Goal: Task Accomplishment & Management: Manage account settings

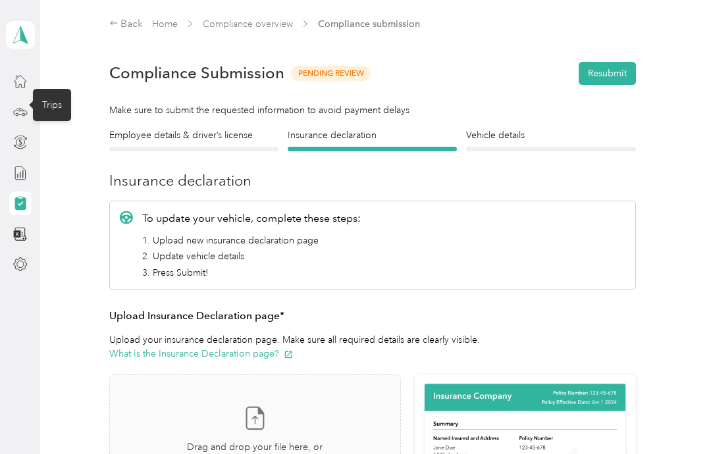
click at [16, 111] on icon at bounding box center [20, 112] width 14 height 14
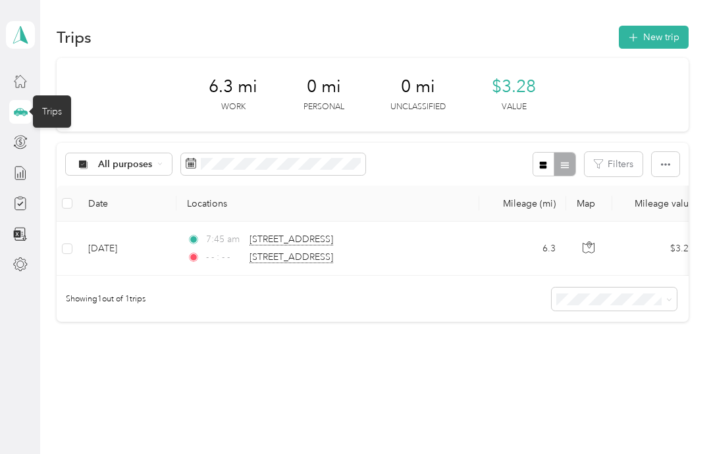
click at [656, 38] on button "New trip" at bounding box center [654, 37] width 70 height 23
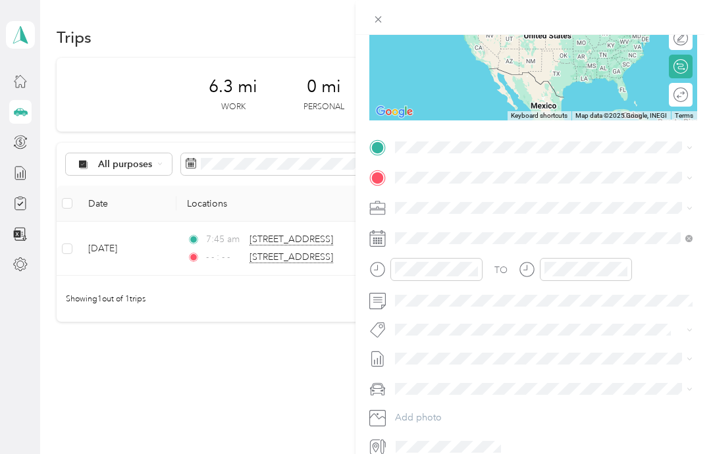
scroll to position [178, 0]
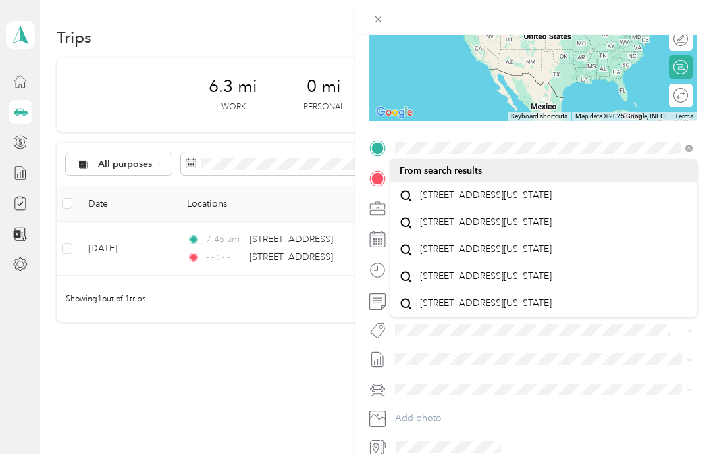
click at [551, 201] on span "5490 Devonshire Road Paxtonia, Pennsylvania 17112, United States" at bounding box center [486, 196] width 132 height 12
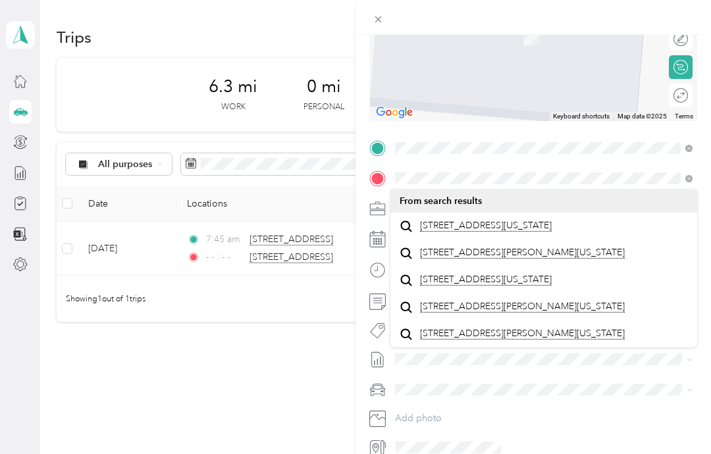
click at [496, 230] on span "121 Nyes Road Paxtonia, Pennsylvania 17112, United States" at bounding box center [486, 226] width 132 height 12
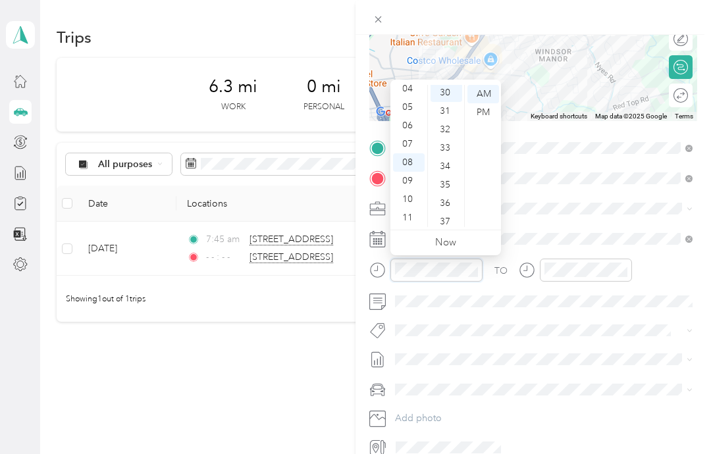
scroll to position [553, 0]
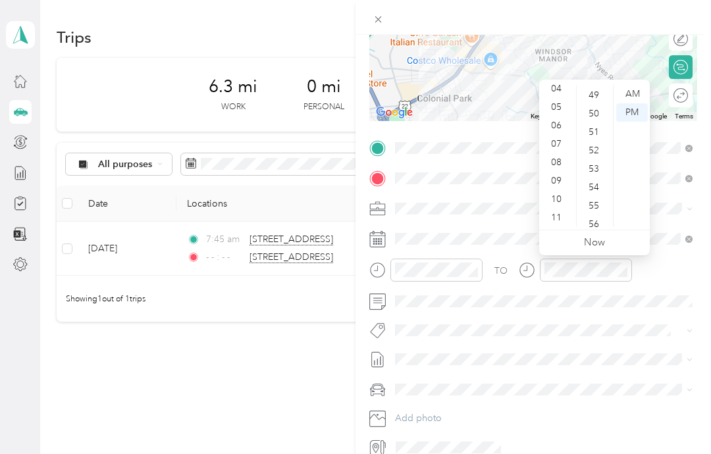
click at [630, 95] on div "AM" at bounding box center [632, 94] width 32 height 18
click at [625, 93] on div "AM" at bounding box center [632, 94] width 32 height 18
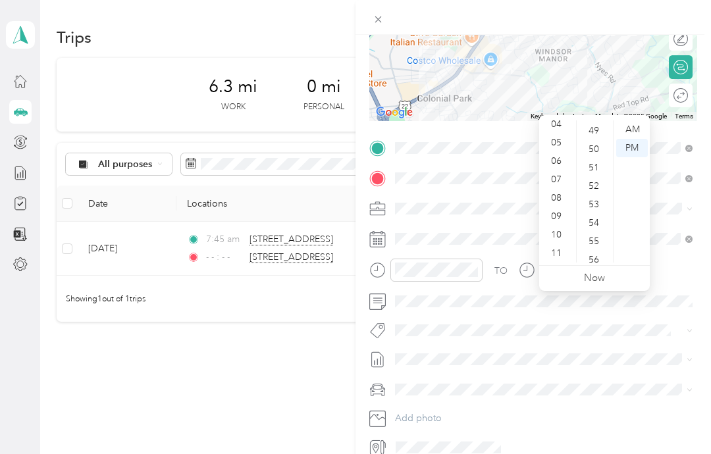
scroll to position [53, 0]
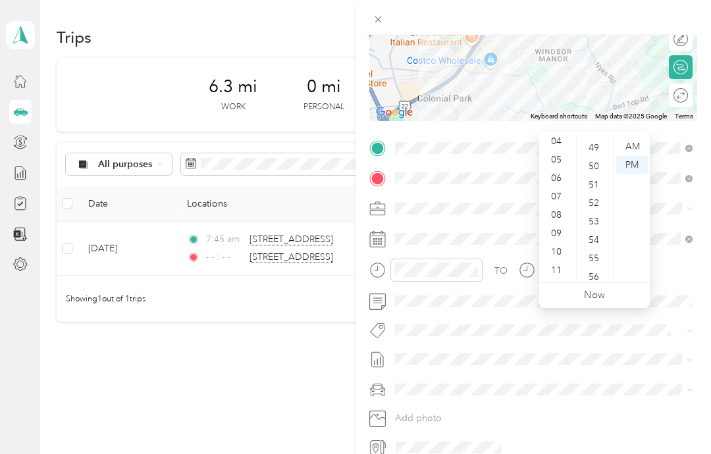
click at [604, 289] on link "Now" at bounding box center [594, 295] width 21 height 13
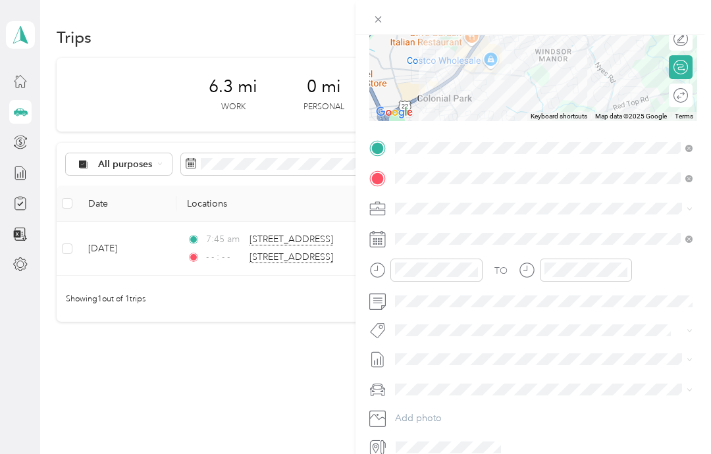
click at [332, 90] on div "New Trip Save This trip cannot be edited because it is either under review, app…" at bounding box center [355, 227] width 711 height 454
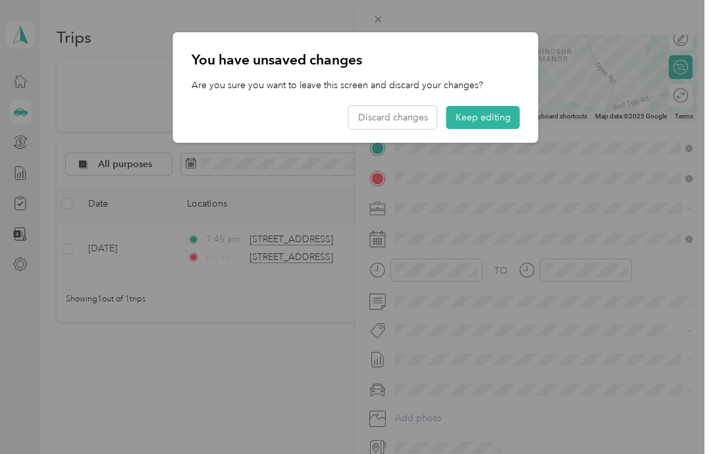
click at [649, 25] on div at bounding box center [355, 227] width 711 height 454
click at [496, 118] on button "Keep editing" at bounding box center [483, 117] width 74 height 23
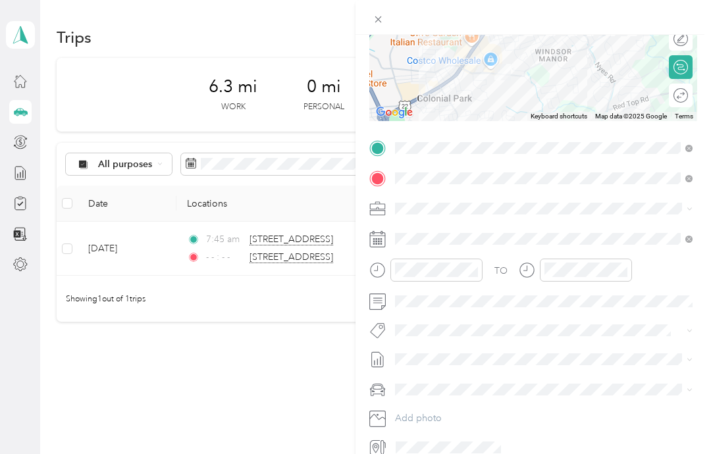
click at [683, 92] on icon at bounding box center [681, 95] width 14 height 14
click at [683, 97] on icon at bounding box center [681, 95] width 14 height 14
click at [682, 47] on div "Edit route" at bounding box center [681, 39] width 24 height 24
click at [678, 44] on icon at bounding box center [681, 39] width 14 height 14
click at [296, 38] on div "New Trip Save This trip cannot be edited because it is either under review, app…" at bounding box center [355, 227] width 711 height 454
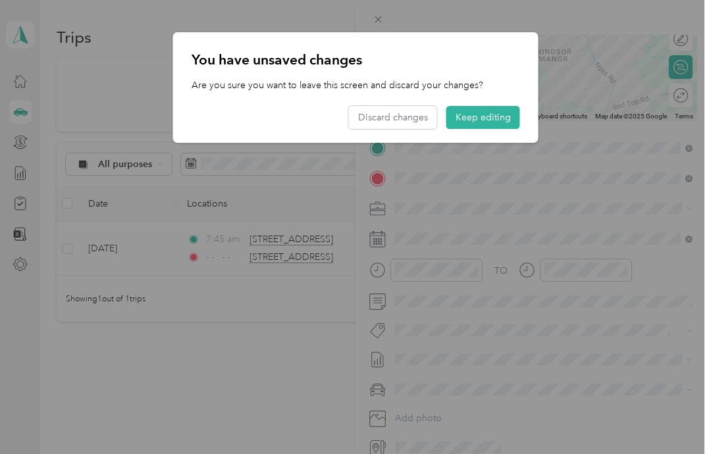
click at [406, 115] on button "Discard changes" at bounding box center [393, 117] width 88 height 23
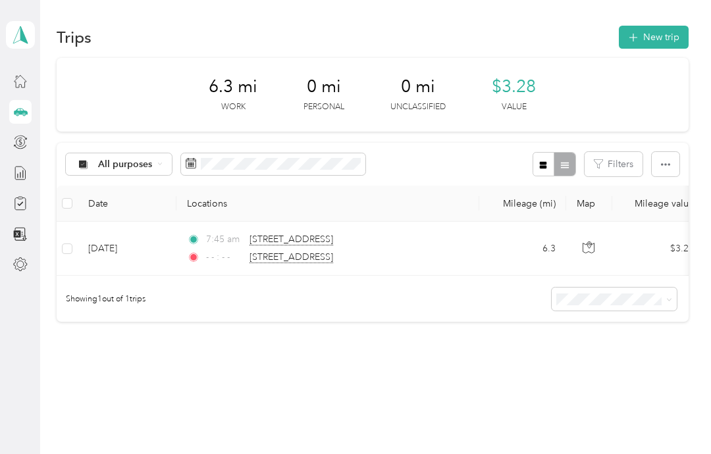
scroll to position [0, 0]
click at [664, 31] on button "New trip" at bounding box center [654, 37] width 70 height 23
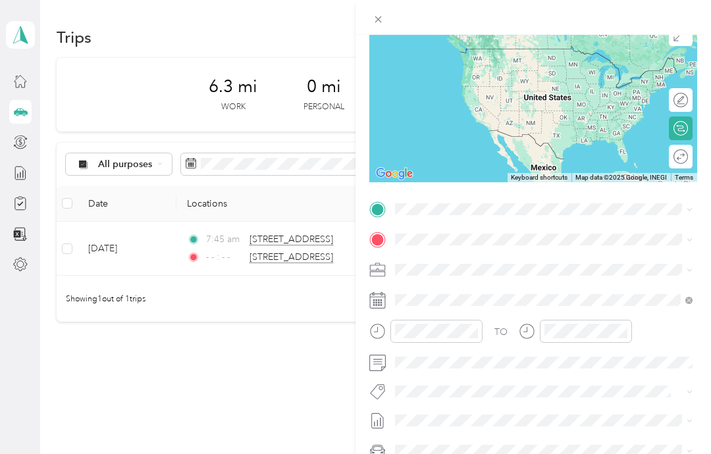
scroll to position [118, 0]
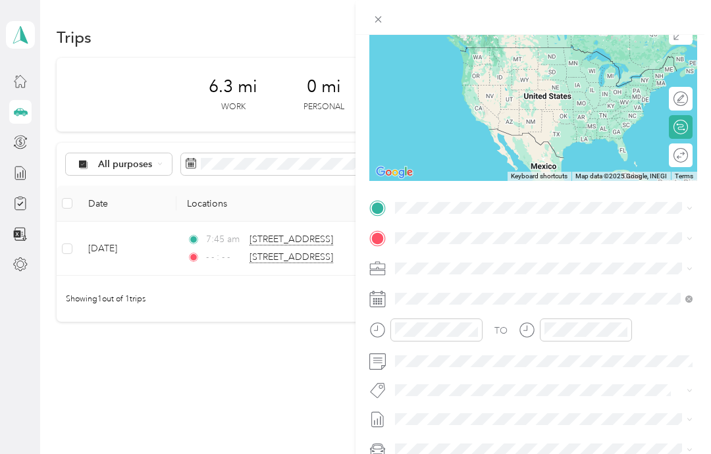
click at [545, 200] on span at bounding box center [543, 208] width 307 height 21
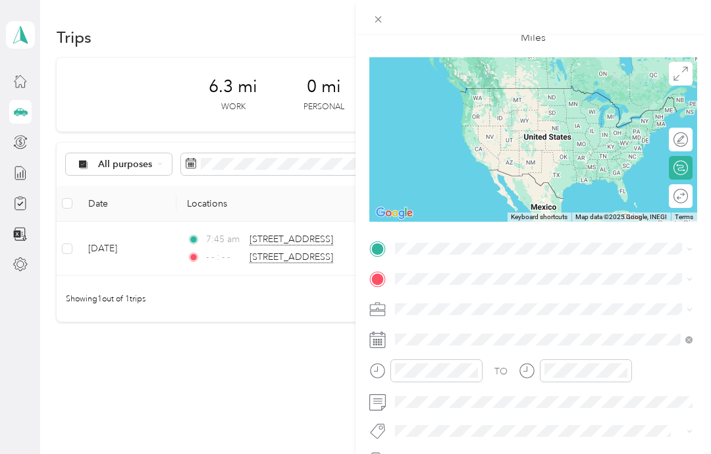
scroll to position [72, 0]
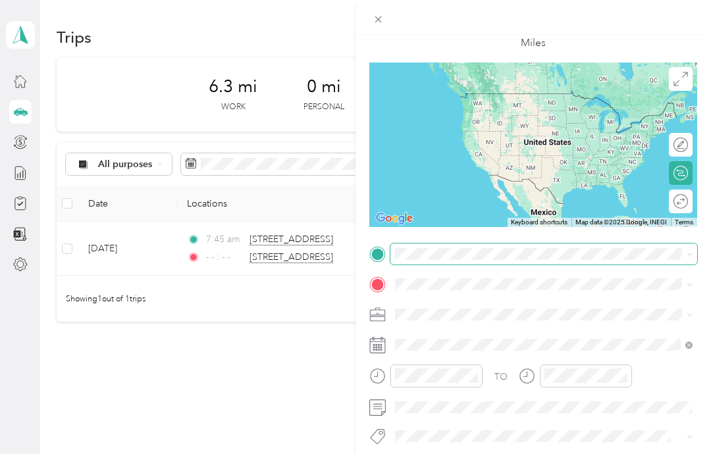
click at [471, 454] on div "New Trip Save This trip cannot be edited because it is either under review, app…" at bounding box center [352, 454] width 705 height 0
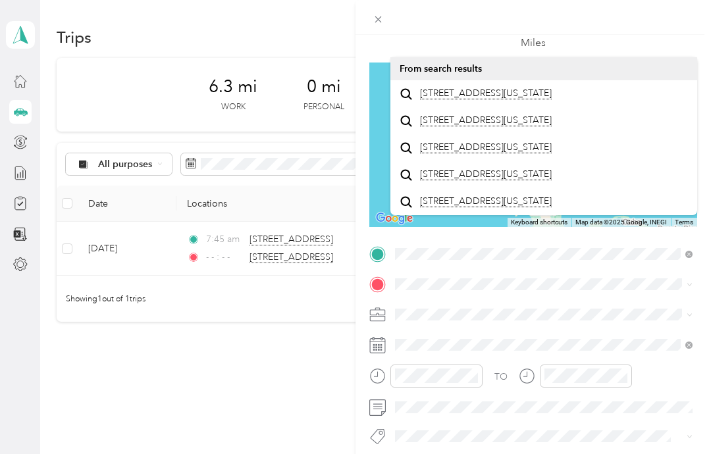
click at [504, 99] on span "5490 Devonshire Road Paxtonia, Pennsylvania 17112, United States" at bounding box center [486, 94] width 132 height 12
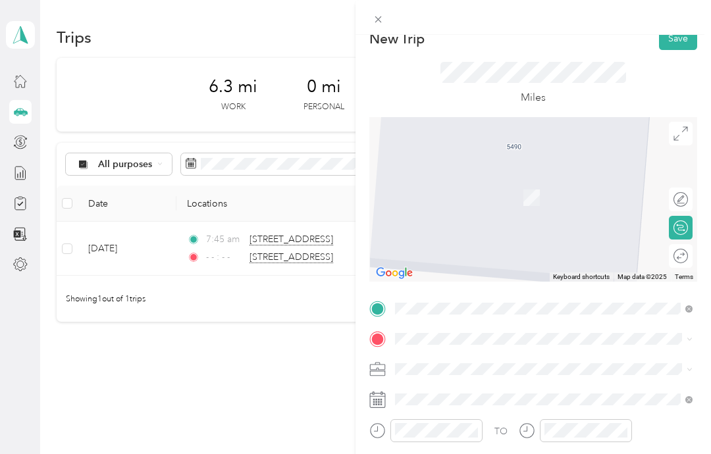
scroll to position [14, 0]
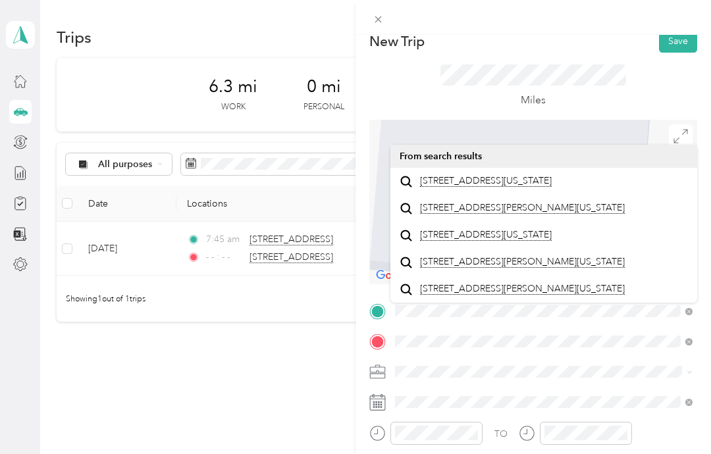
click at [521, 187] on span "121 Nyes Road Paxtonia, Pennsylvania 17112, United States" at bounding box center [486, 181] width 132 height 12
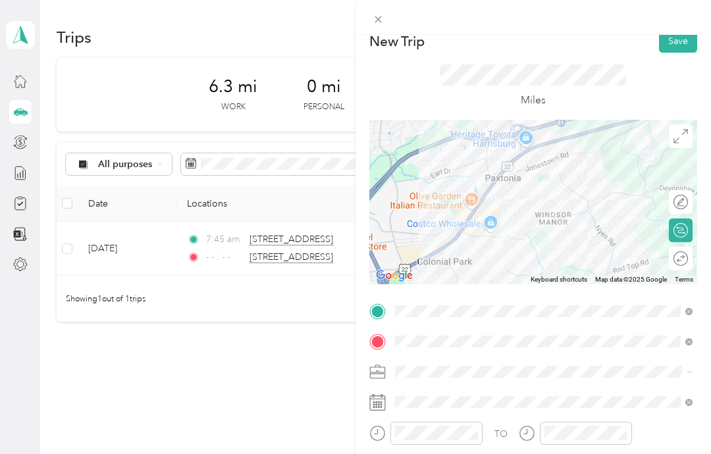
click at [474, 433] on icon "close-circle" at bounding box center [473, 433] width 9 height 9
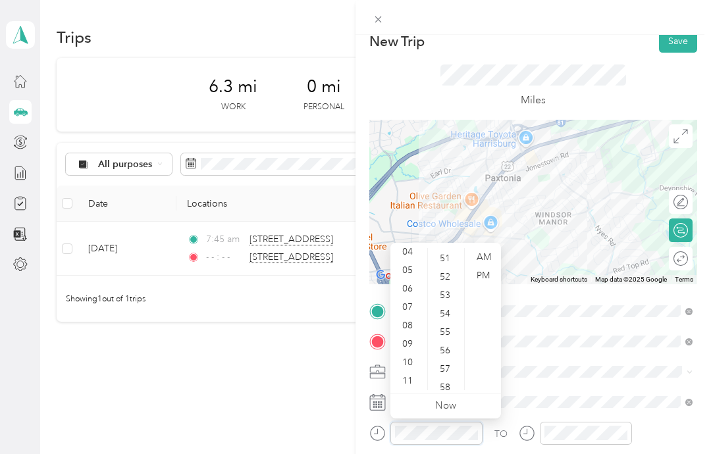
scroll to position [16, 0]
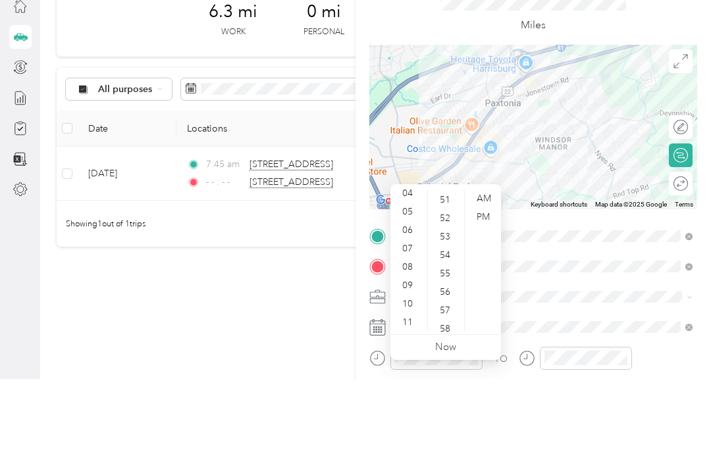
click at [406, 333] on div "08" at bounding box center [409, 342] width 32 height 18
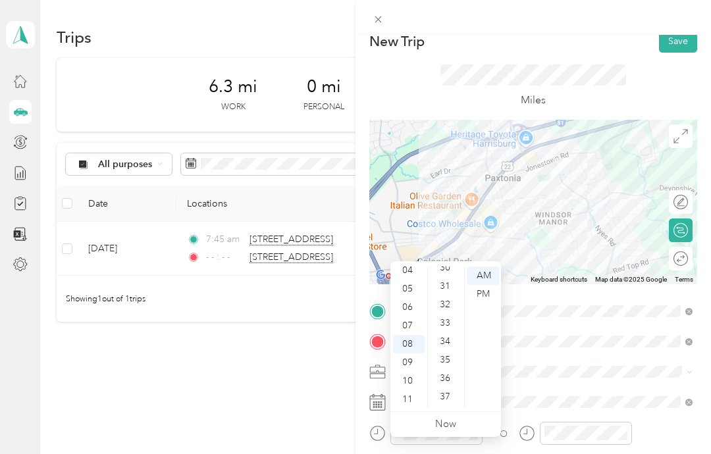
scroll to position [0, 0]
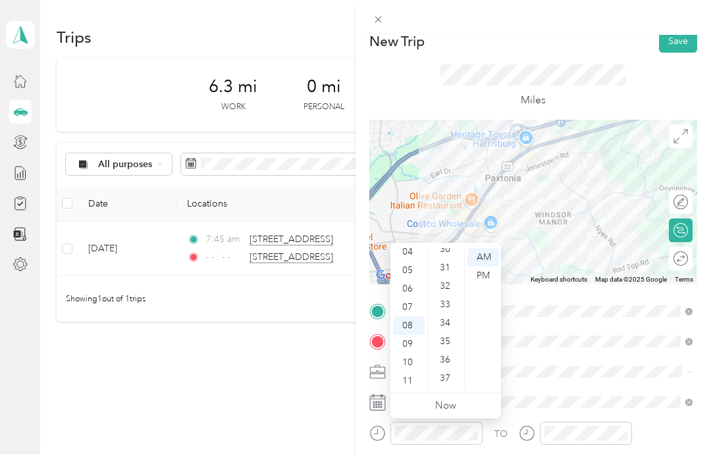
click at [452, 264] on div "31" at bounding box center [447, 268] width 32 height 18
click at [446, 264] on div "31" at bounding box center [447, 259] width 32 height 18
click at [483, 261] on div "AM" at bounding box center [483, 257] width 32 height 18
click at [450, 267] on div "31" at bounding box center [447, 259] width 32 height 18
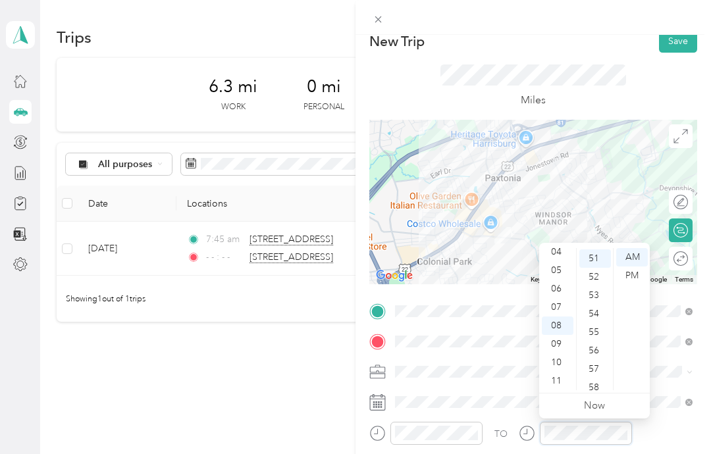
scroll to position [16, 0]
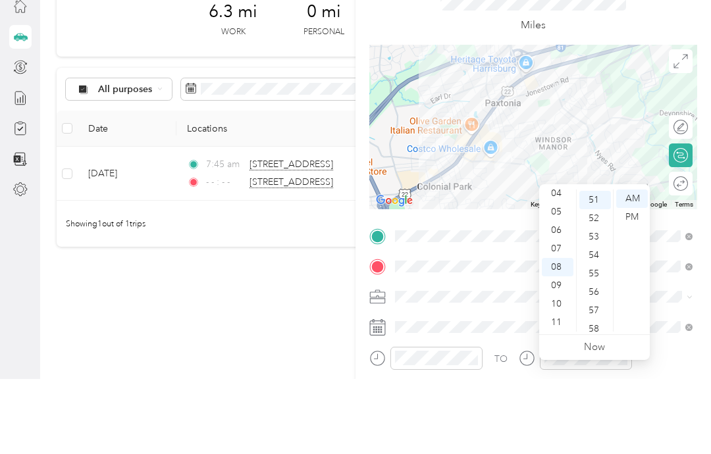
click at [47, 315] on div "New Trip Save This trip cannot be edited because it is either under review, app…" at bounding box center [355, 227] width 711 height 454
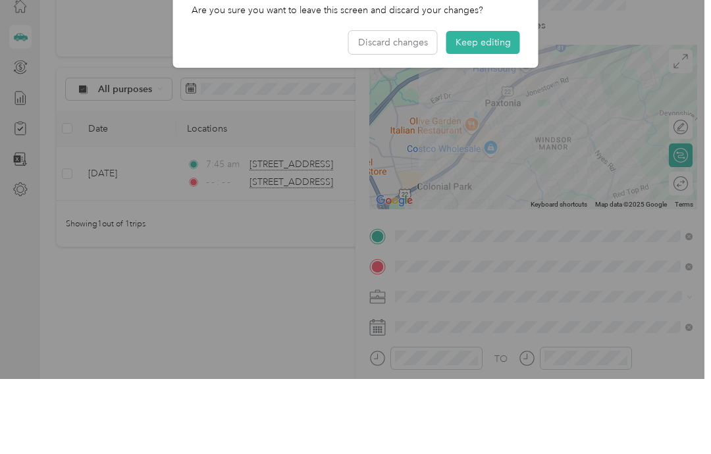
scroll to position [53, 0]
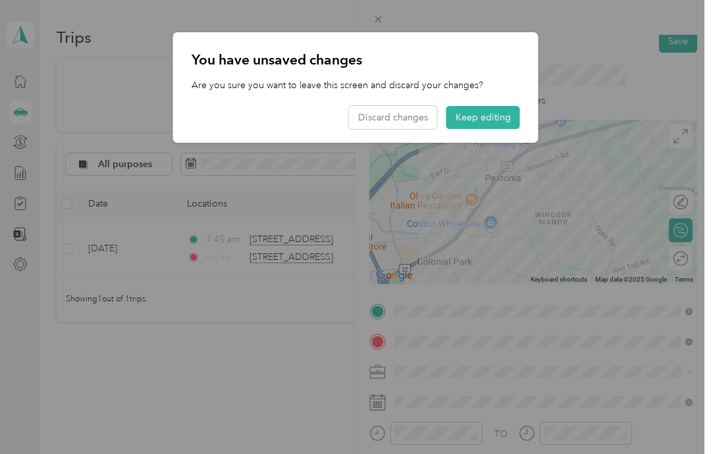
click at [489, 118] on button "Keep editing" at bounding box center [483, 117] width 74 height 23
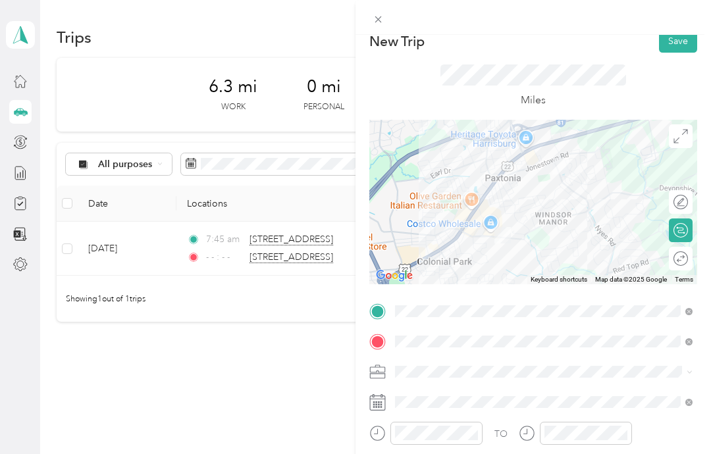
click at [680, 41] on button "Save" at bounding box center [678, 41] width 38 height 23
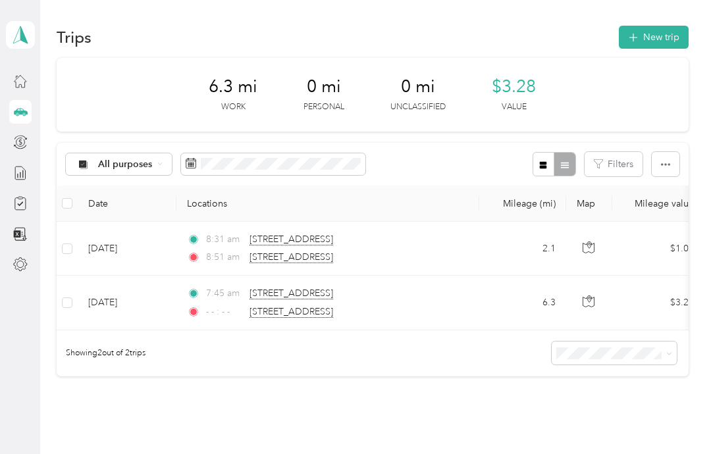
click at [70, 153] on div "All purposes" at bounding box center [119, 164] width 107 height 22
